Goal: Task Accomplishment & Management: Manage account settings

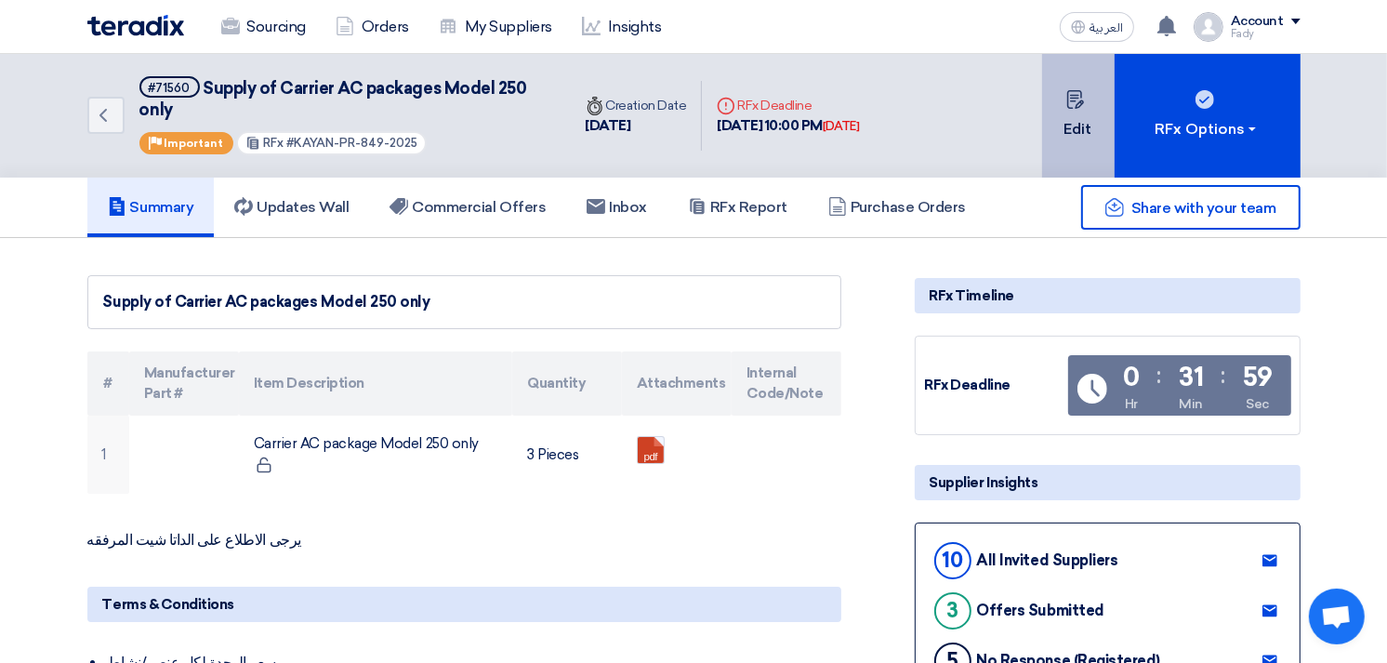
click at [1071, 123] on button "Edit" at bounding box center [1078, 116] width 73 height 124
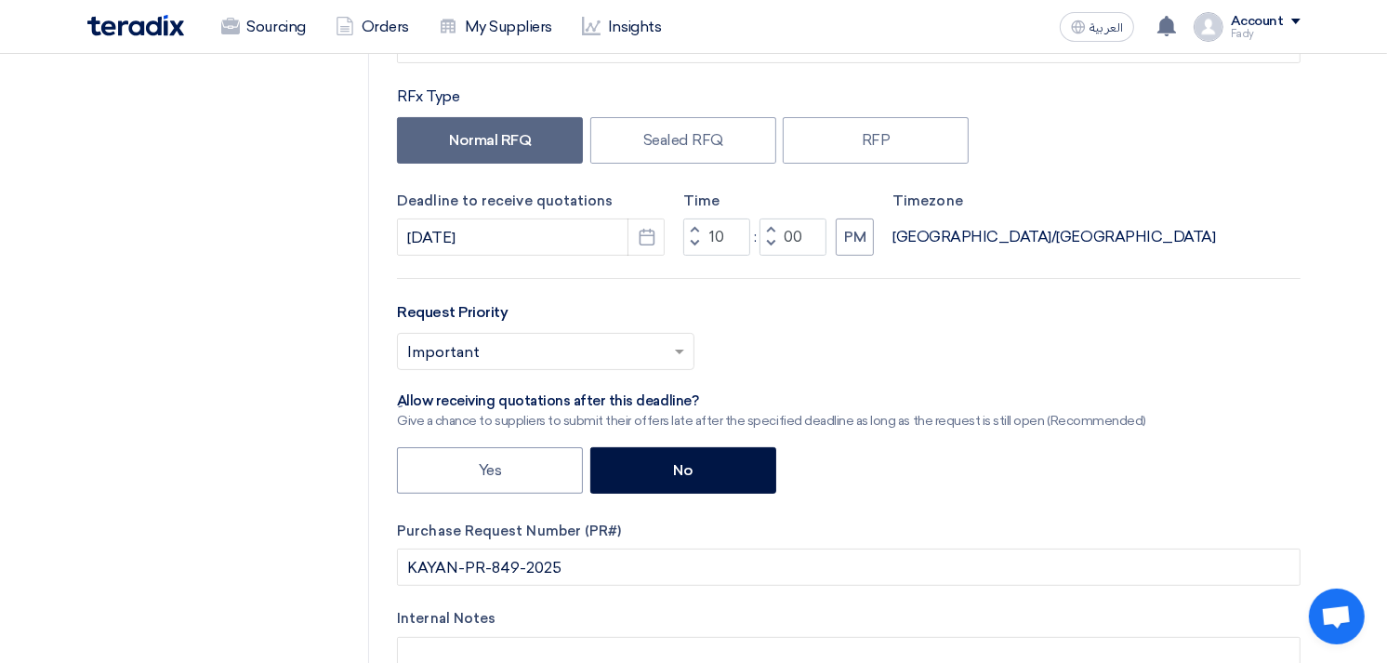
scroll to position [309, 0]
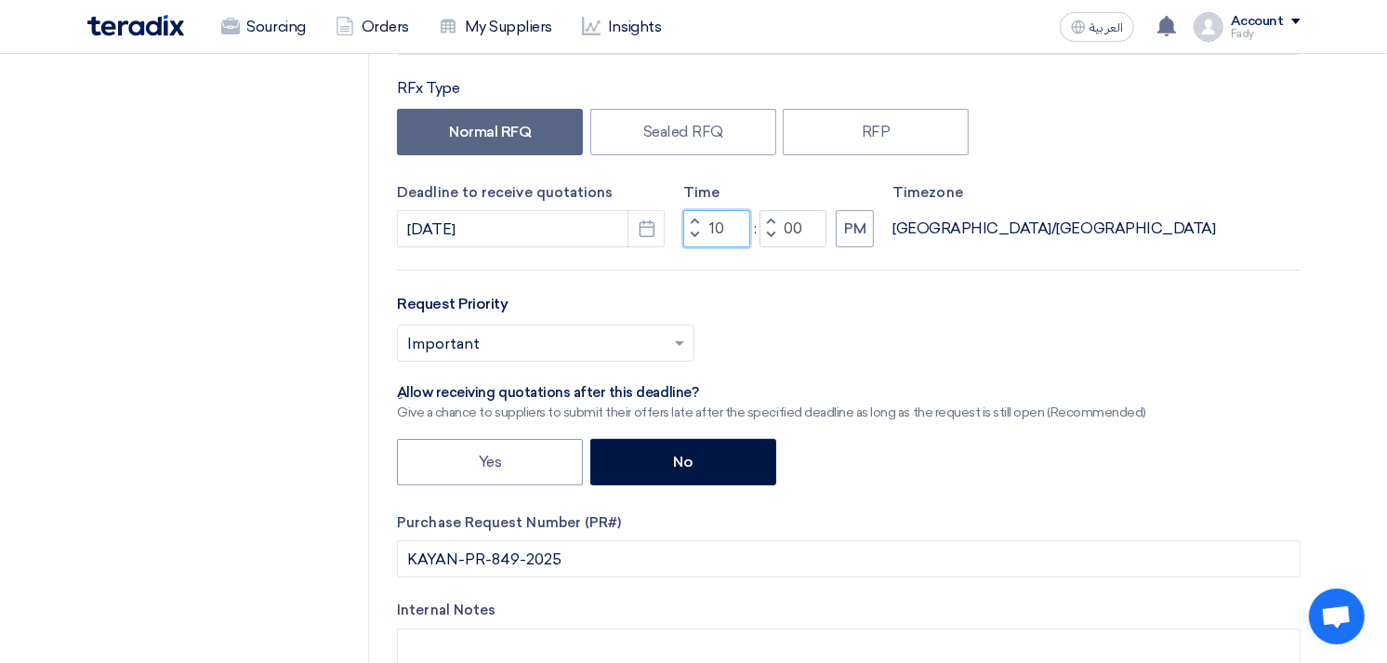
click at [710, 228] on input "10" at bounding box center [716, 228] width 67 height 37
type input "12"
click at [653, 225] on icon "Pick a date" at bounding box center [647, 228] width 19 height 19
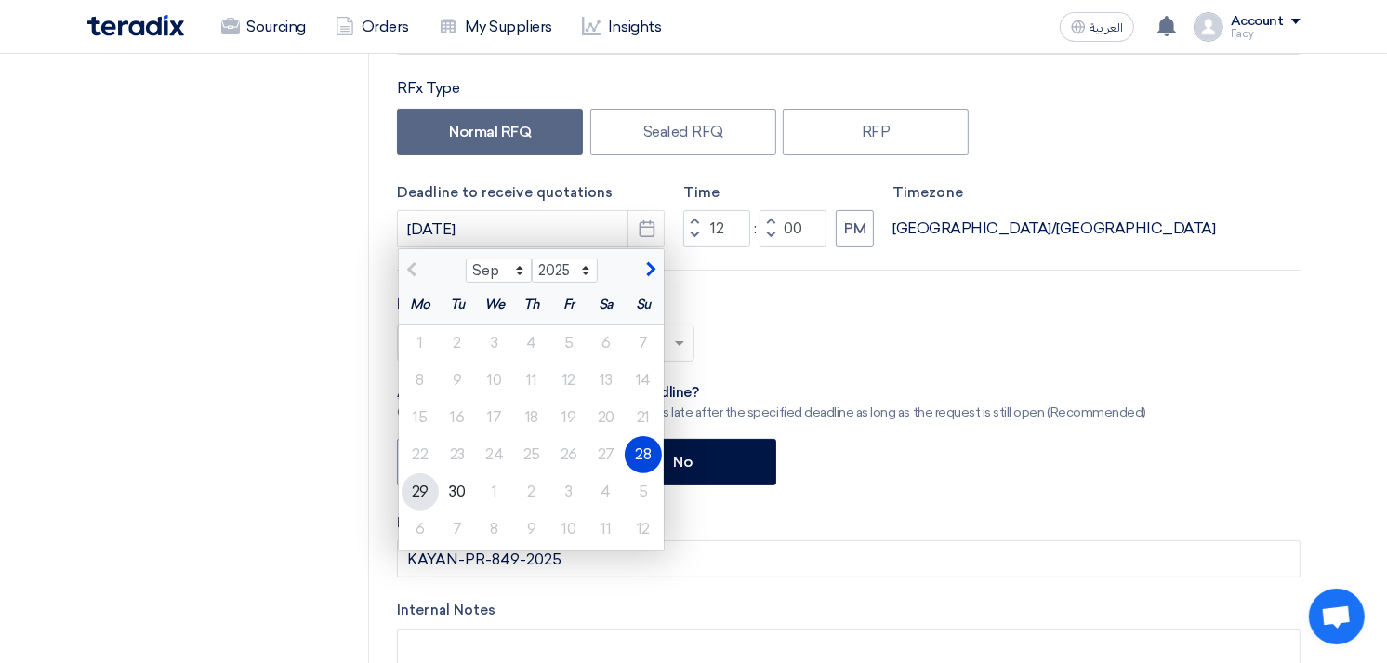
click at [426, 495] on div "29" at bounding box center [420, 491] width 37 height 37
type input "[DATE]"
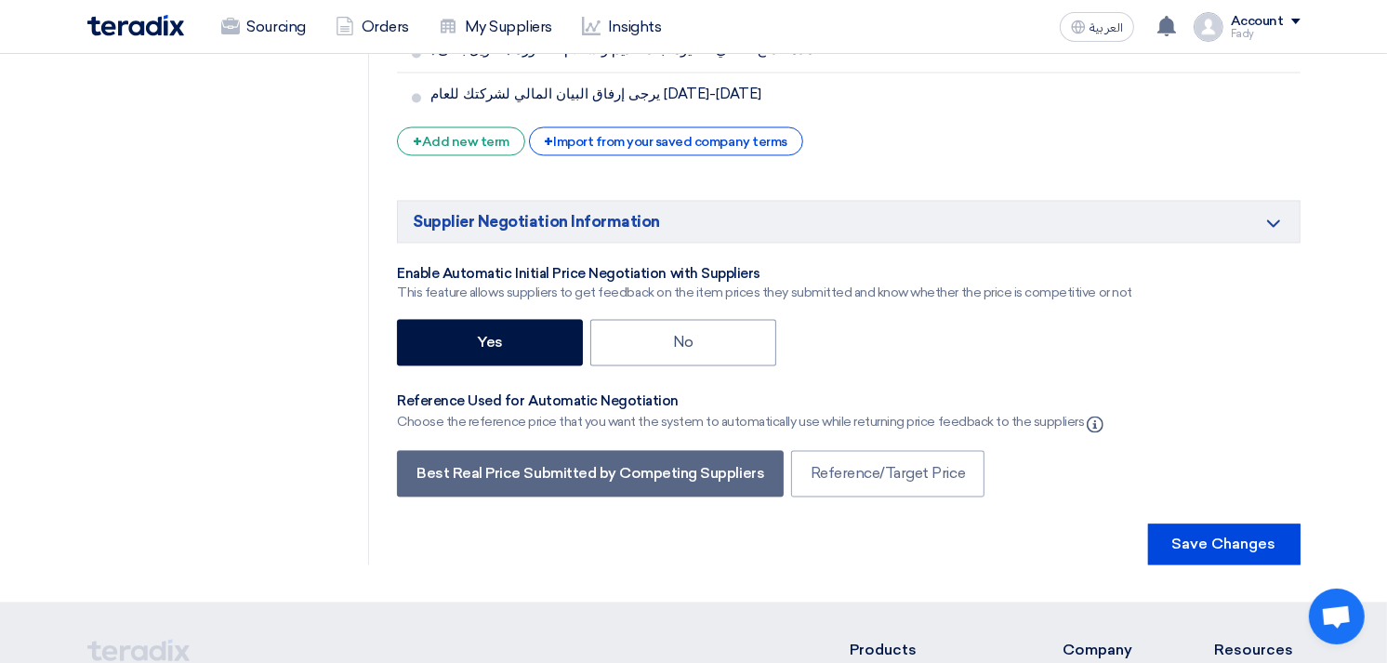
scroll to position [3284, 0]
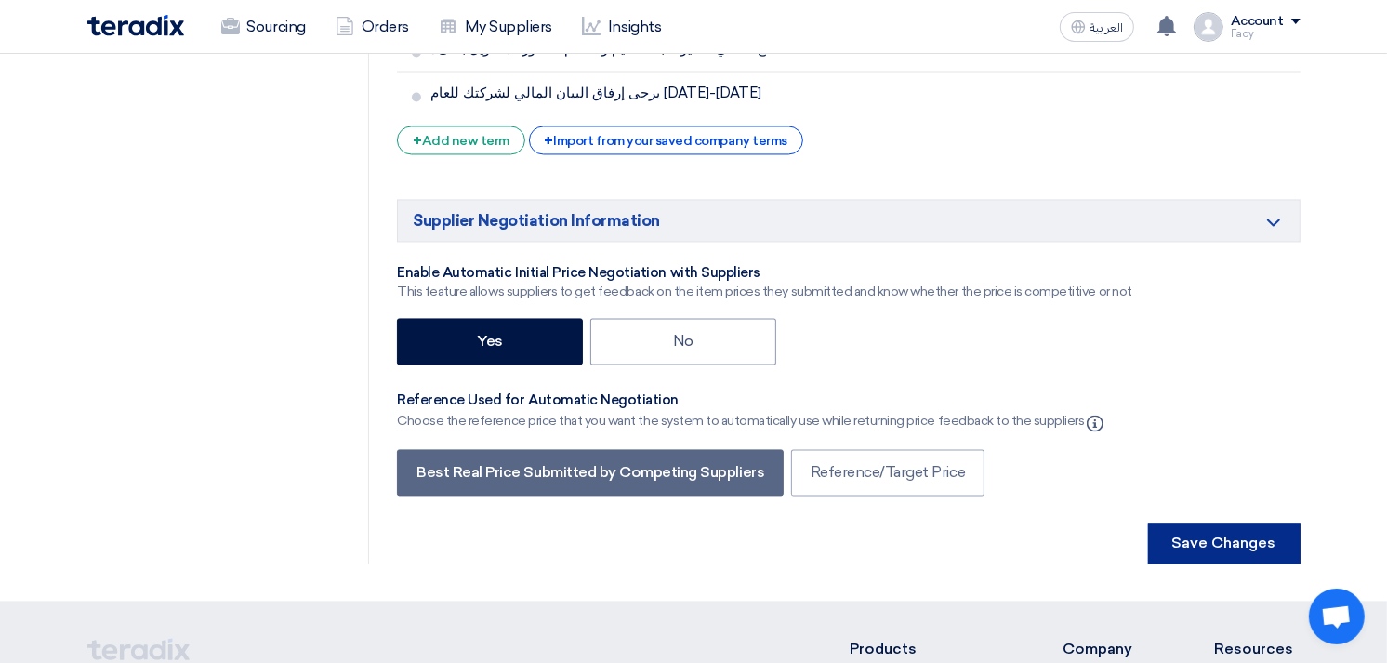
click at [1246, 522] on button "Save Changes" at bounding box center [1224, 542] width 152 height 41
